Goal: Navigation & Orientation: Find specific page/section

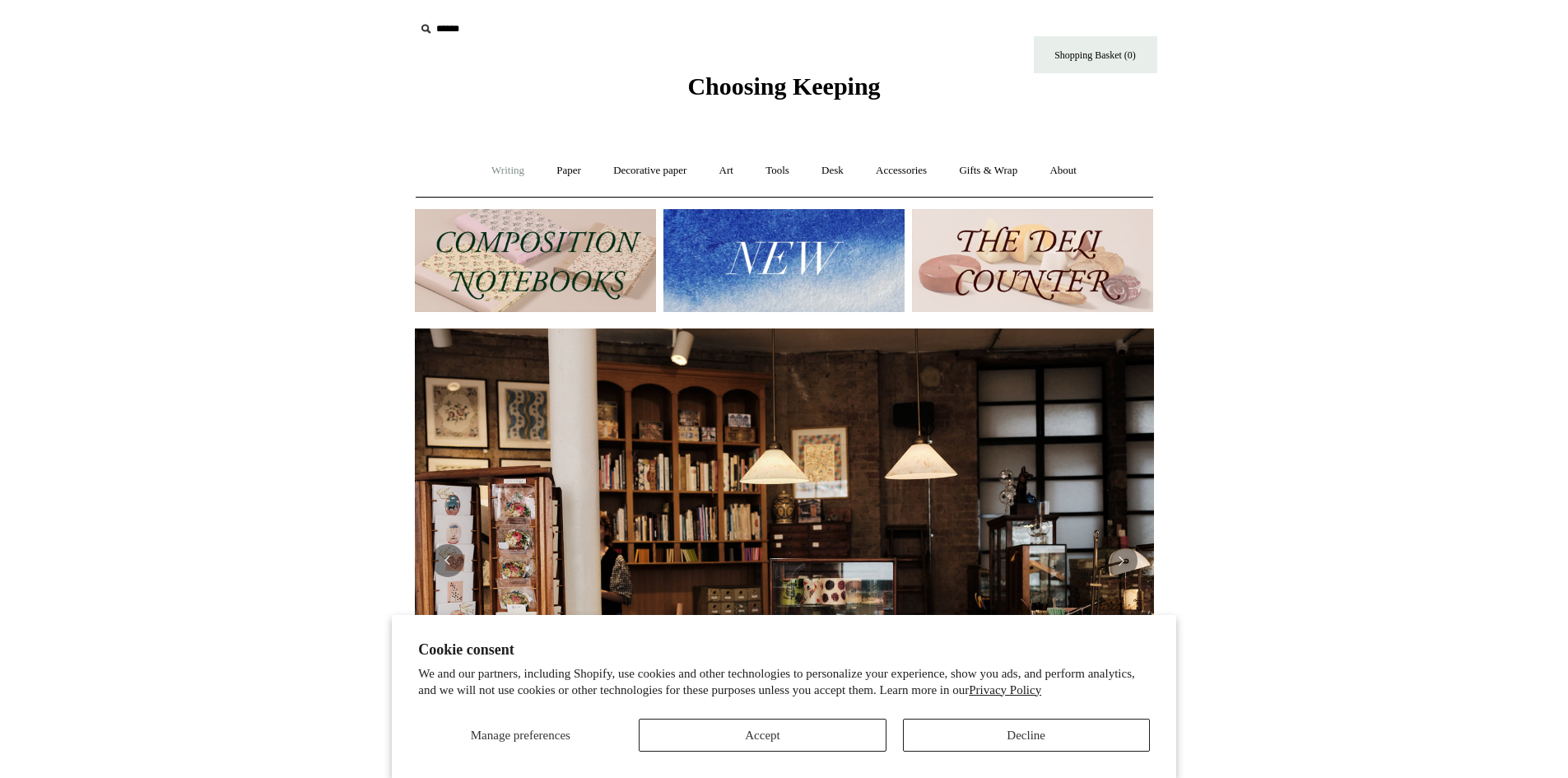
click at [499, 169] on link "Writing +" at bounding box center [508, 171] width 63 height 44
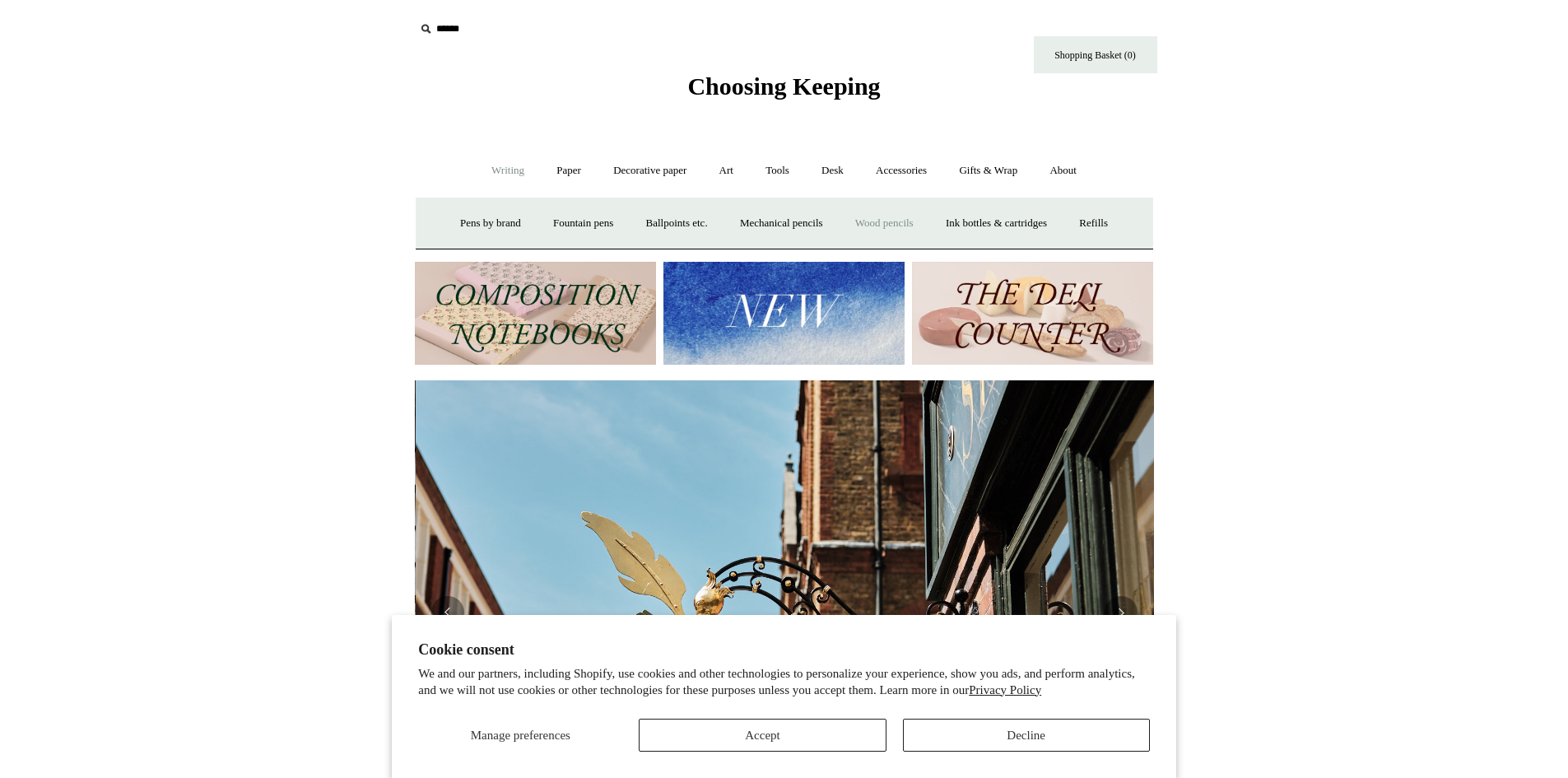
scroll to position [0, 739]
click at [560, 171] on link "Paper +" at bounding box center [569, 171] width 54 height 44
click at [561, 216] on link "Notebooks +" at bounding box center [553, 223] width 76 height 44
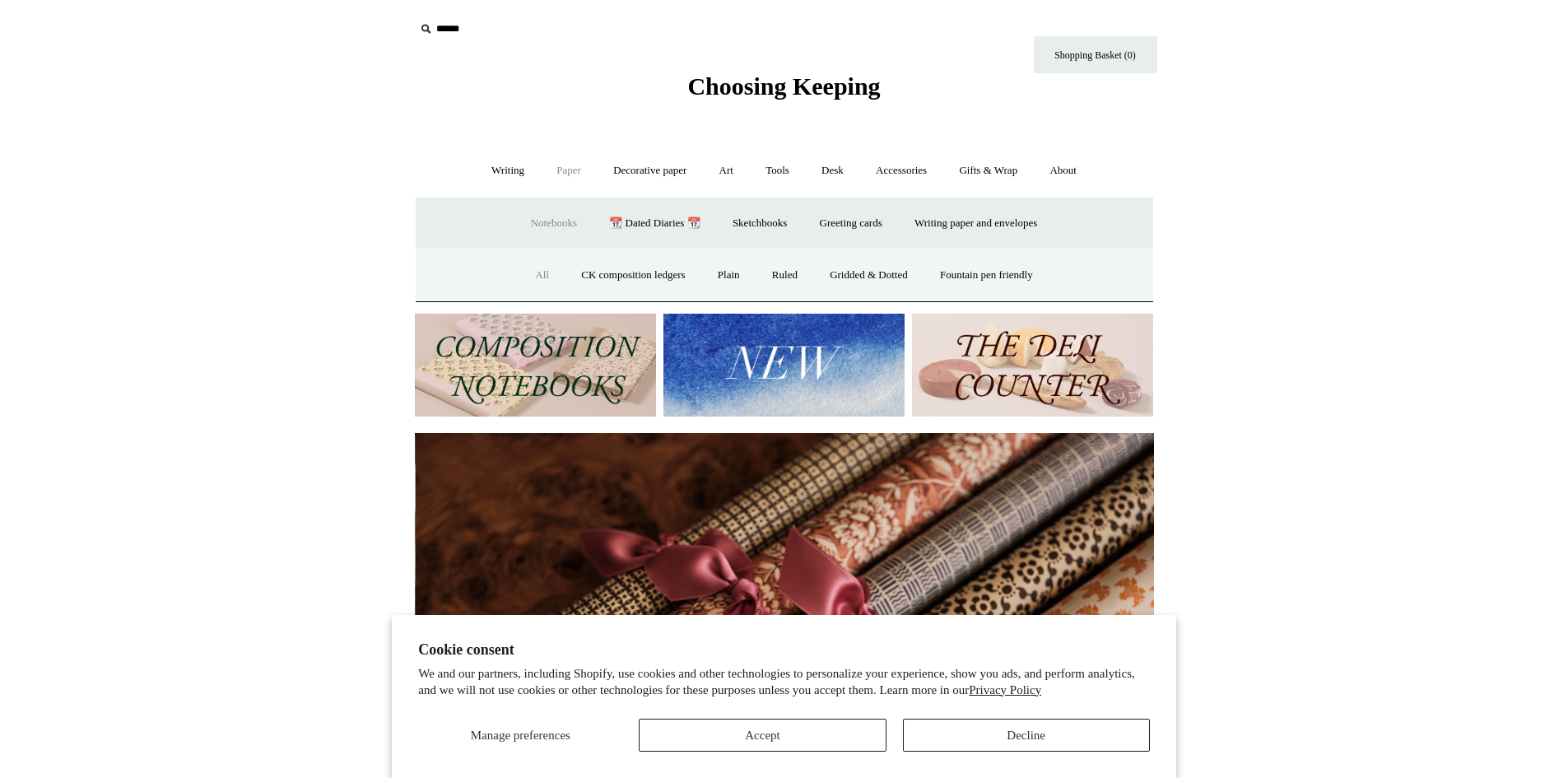
scroll to position [0, 1478]
click at [533, 271] on link "All" at bounding box center [542, 275] width 44 height 44
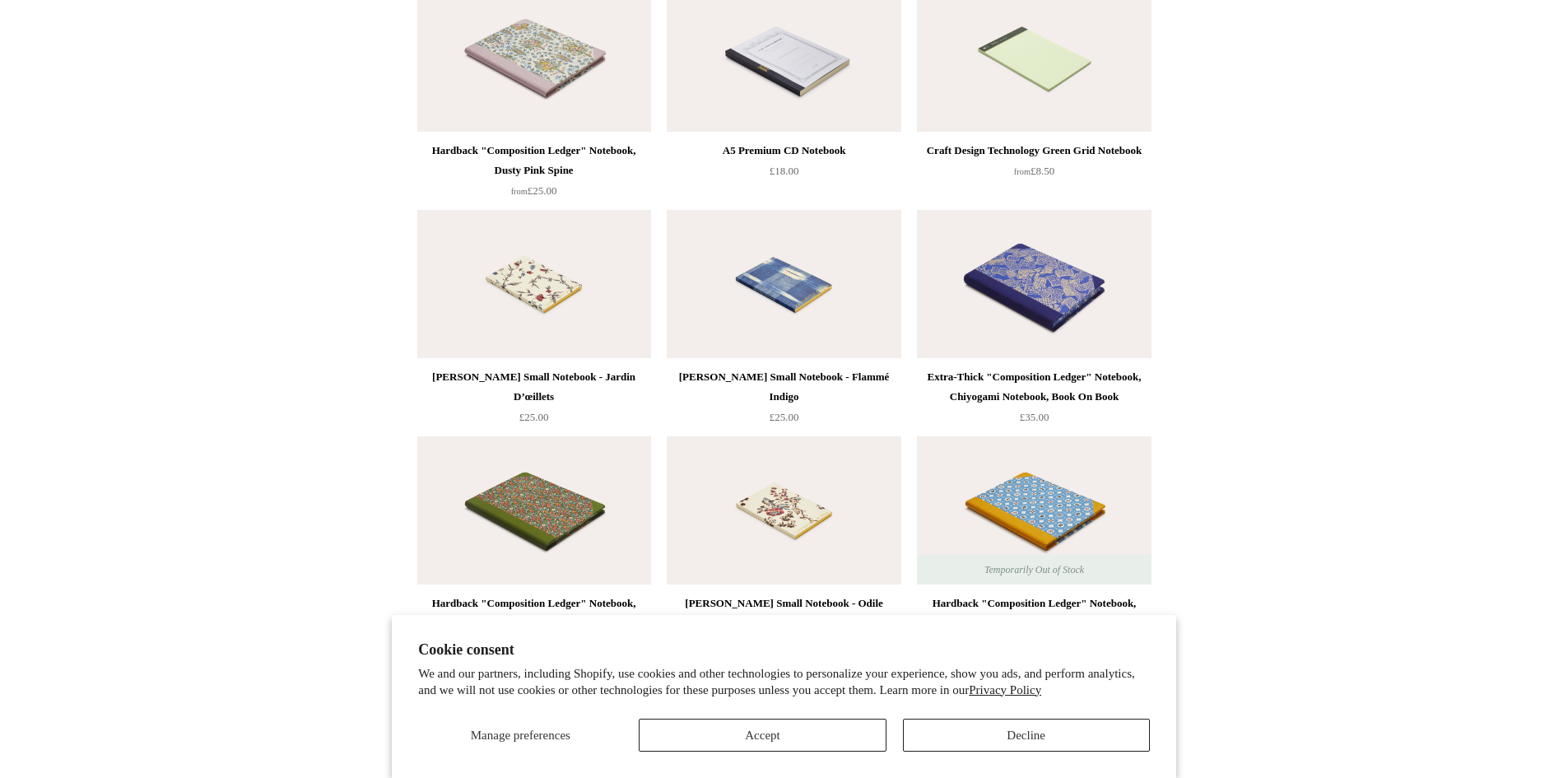
scroll to position [6995, 0]
